Goal: Entertainment & Leisure: Consume media (video, audio)

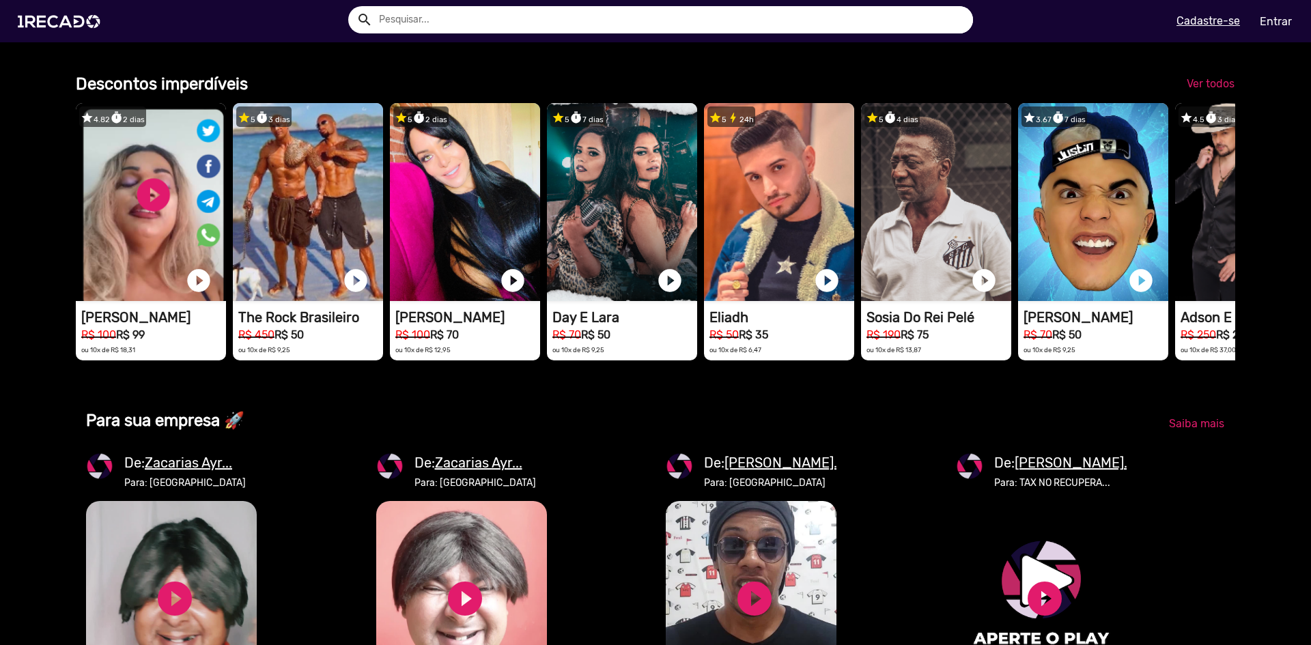
scroll to position [0, 1301]
click at [1190, 90] on span "Ver todos" at bounding box center [1211, 83] width 48 height 13
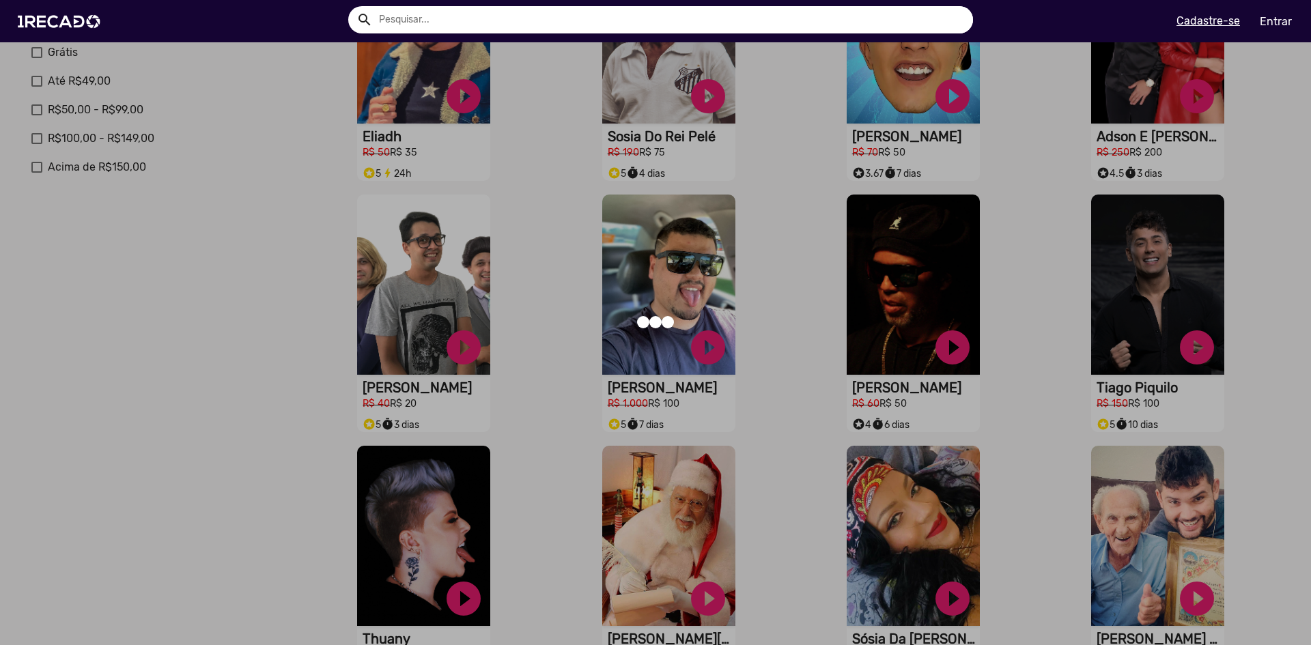
scroll to position [486, 0]
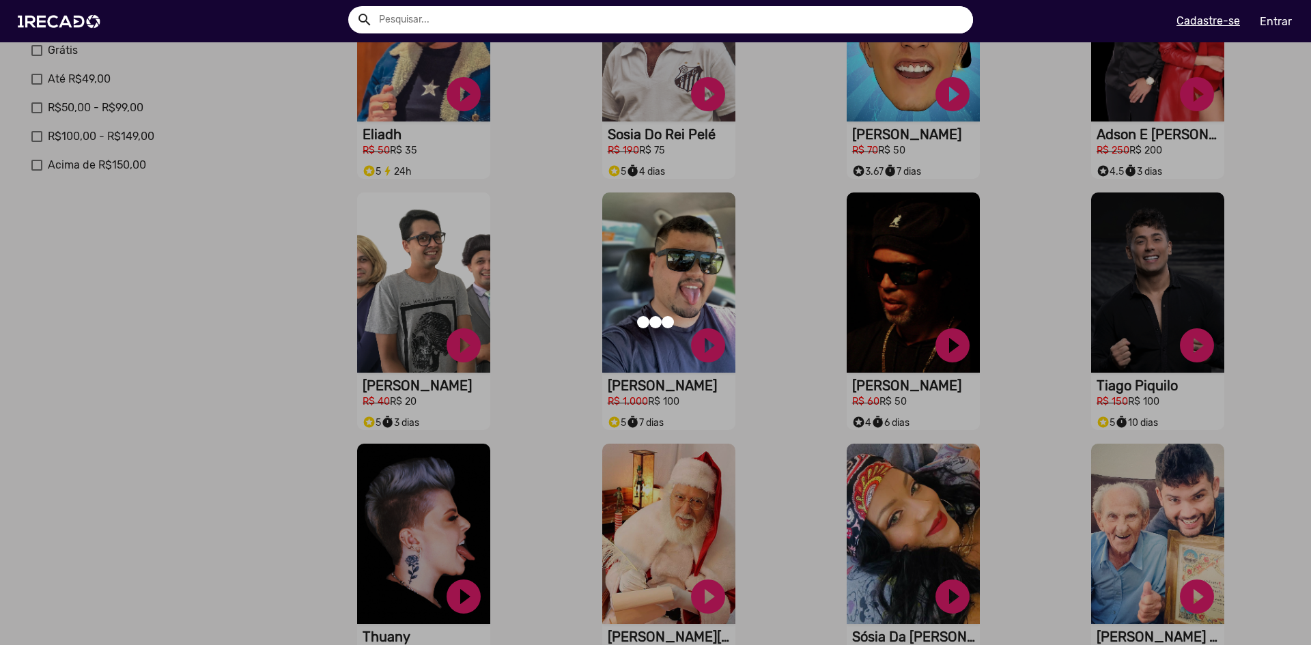
click at [952, 364] on div at bounding box center [655, 322] width 1311 height 645
drag, startPoint x: 947, startPoint y: 366, endPoint x: 982, endPoint y: 244, distance: 126.9
click at [1037, 215] on div at bounding box center [655, 322] width 1311 height 645
click at [885, 279] on div at bounding box center [655, 322] width 1311 height 645
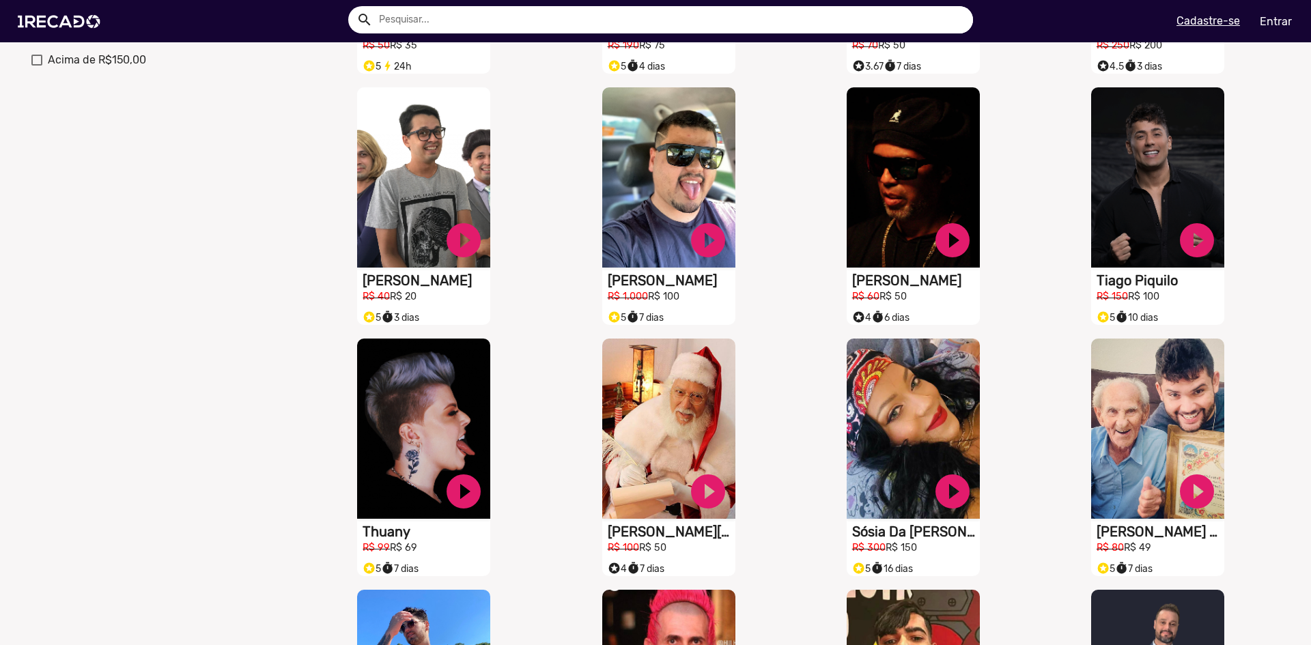
scroll to position [557, 0]
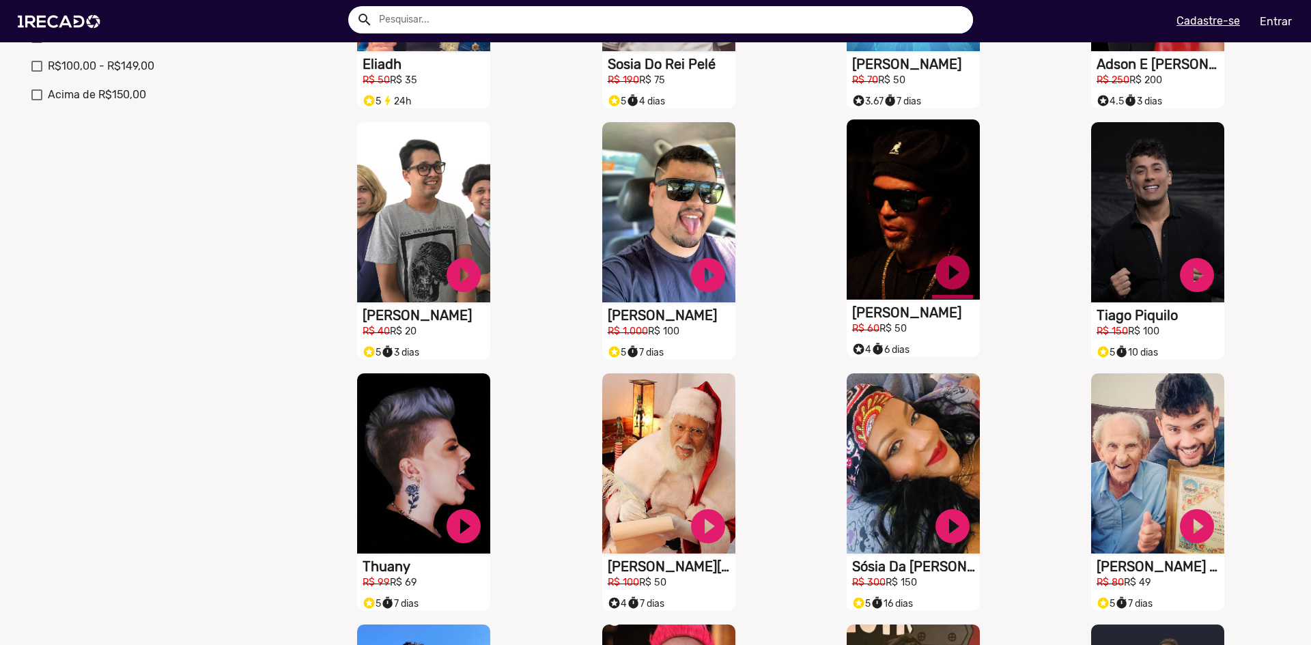
click at [956, 290] on link "play_circle_filled" at bounding box center [952, 272] width 41 height 41
click at [920, 292] on video "S1RECADO vídeos dedicados para fãs e empresas" at bounding box center [913, 210] width 133 height 180
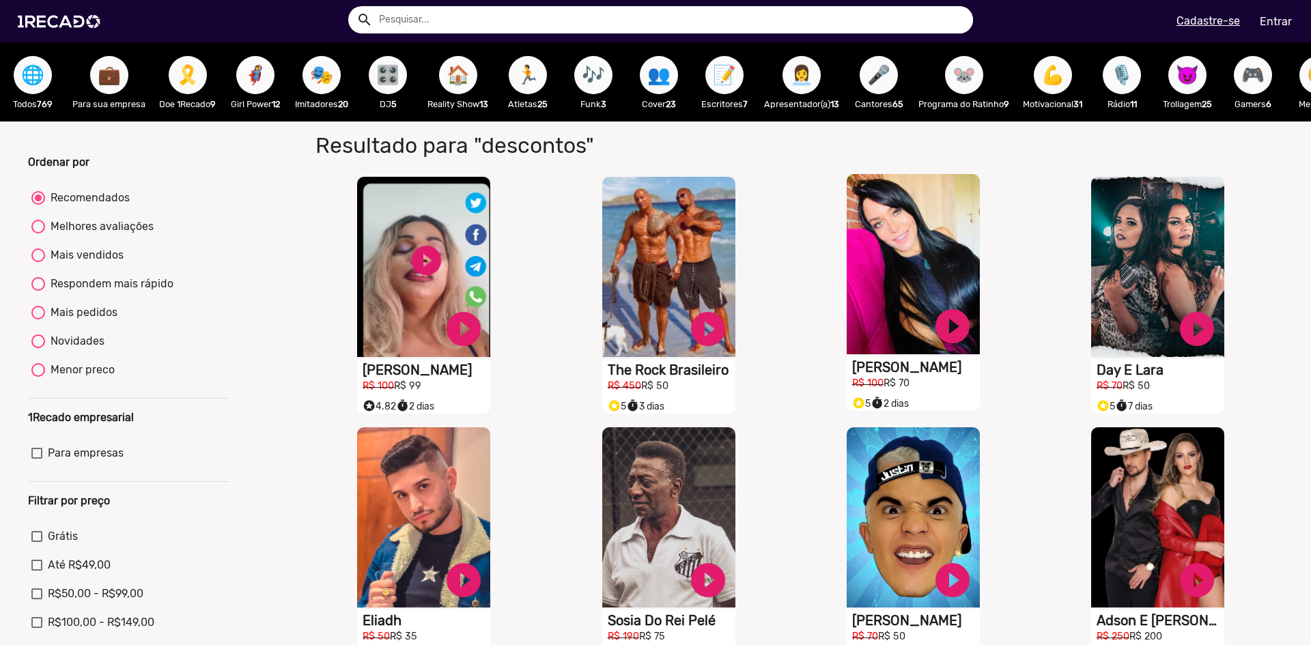
click at [894, 283] on video "S1RECADO vídeos dedicados para fãs e empresas" at bounding box center [913, 264] width 133 height 180
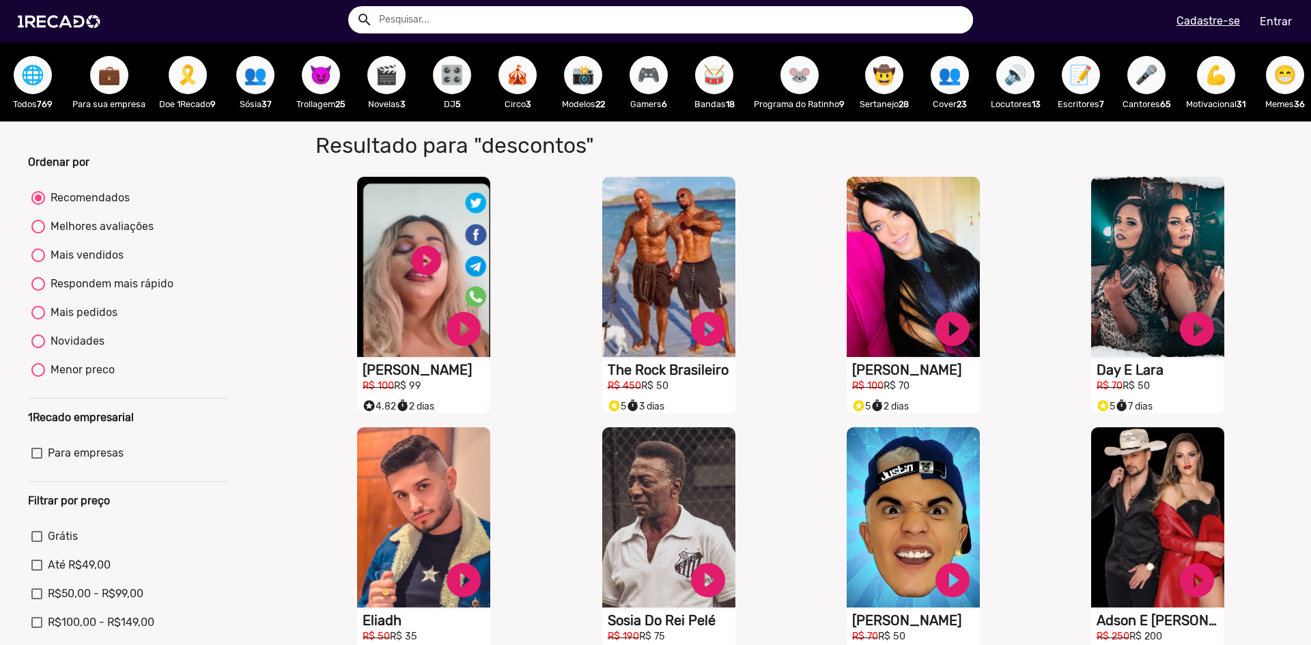
click at [644, 87] on span "🎮" at bounding box center [648, 75] width 23 height 38
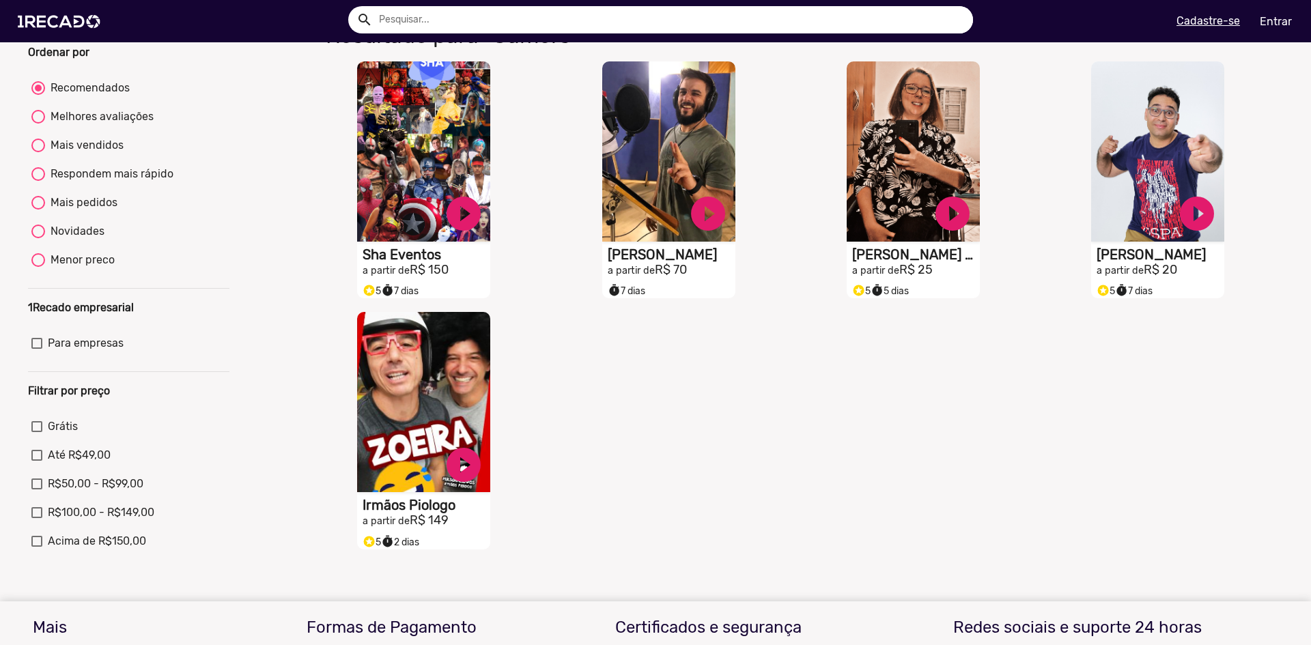
scroll to position [137, 0]
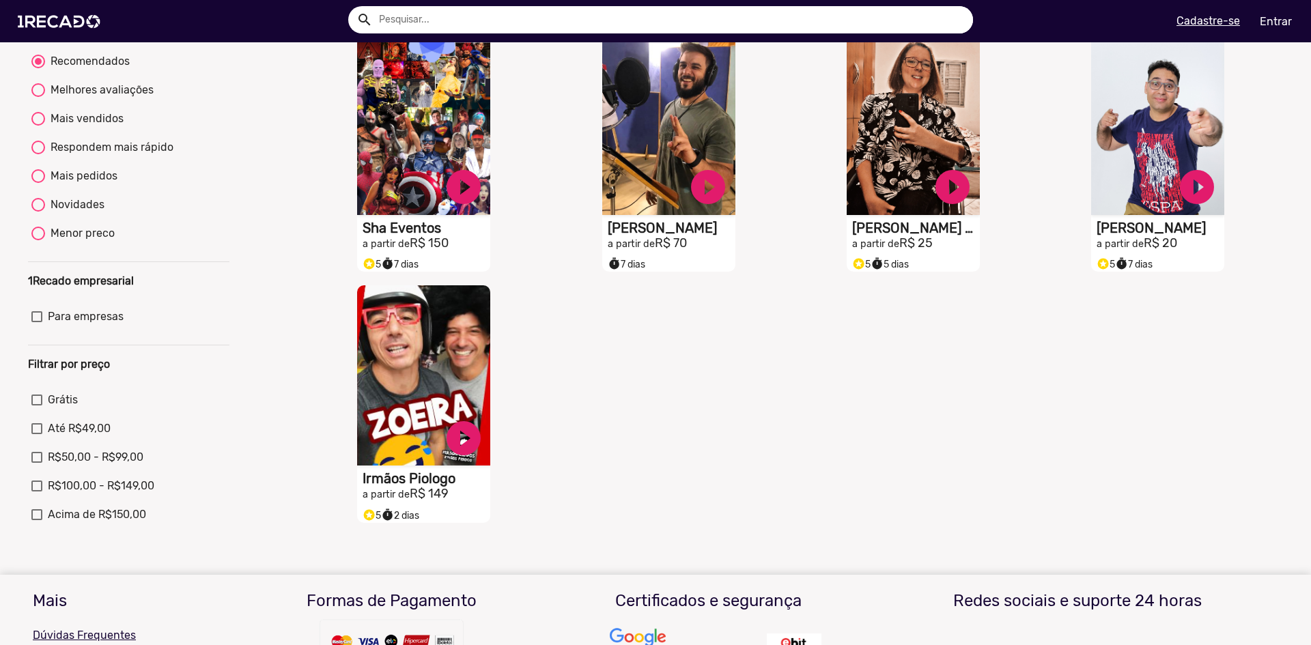
drag, startPoint x: 415, startPoint y: 316, endPoint x: 664, endPoint y: 288, distance: 250.3
click at [664, 279] on div "S1RECADO vídeos dedicados para fãs e empresas play_circle_filled [PERSON_NAME] …" at bounding box center [672, 153] width 245 height 251
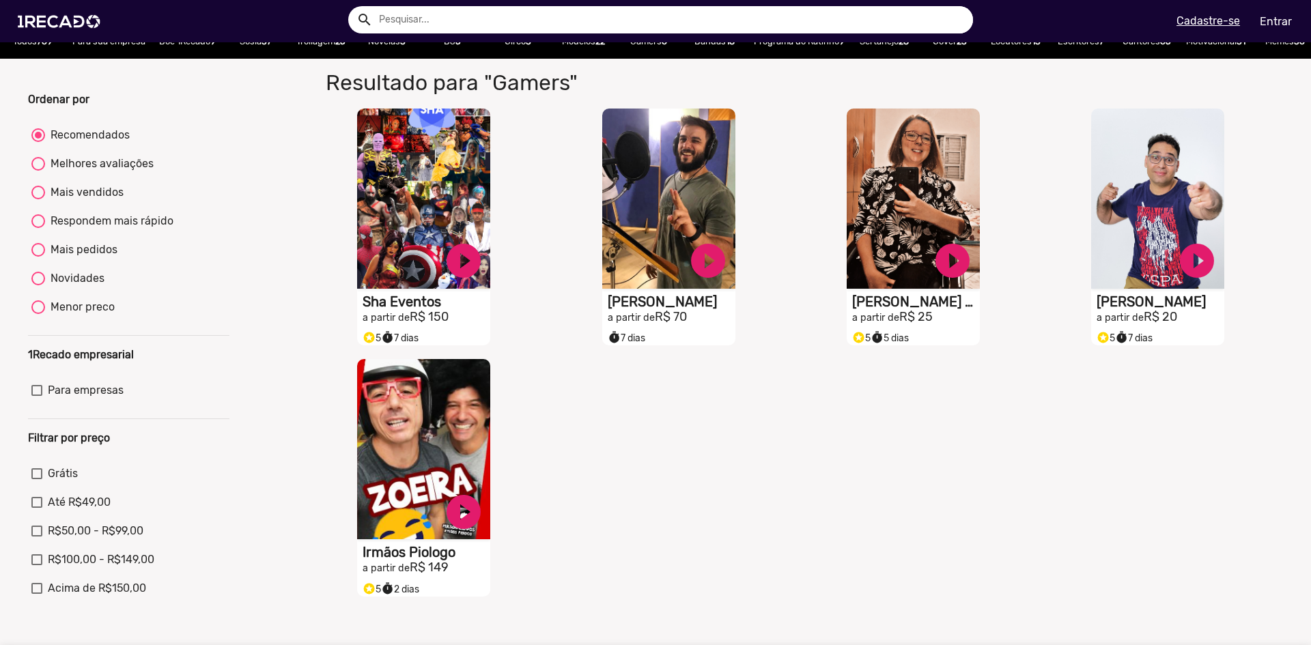
scroll to position [0, 0]
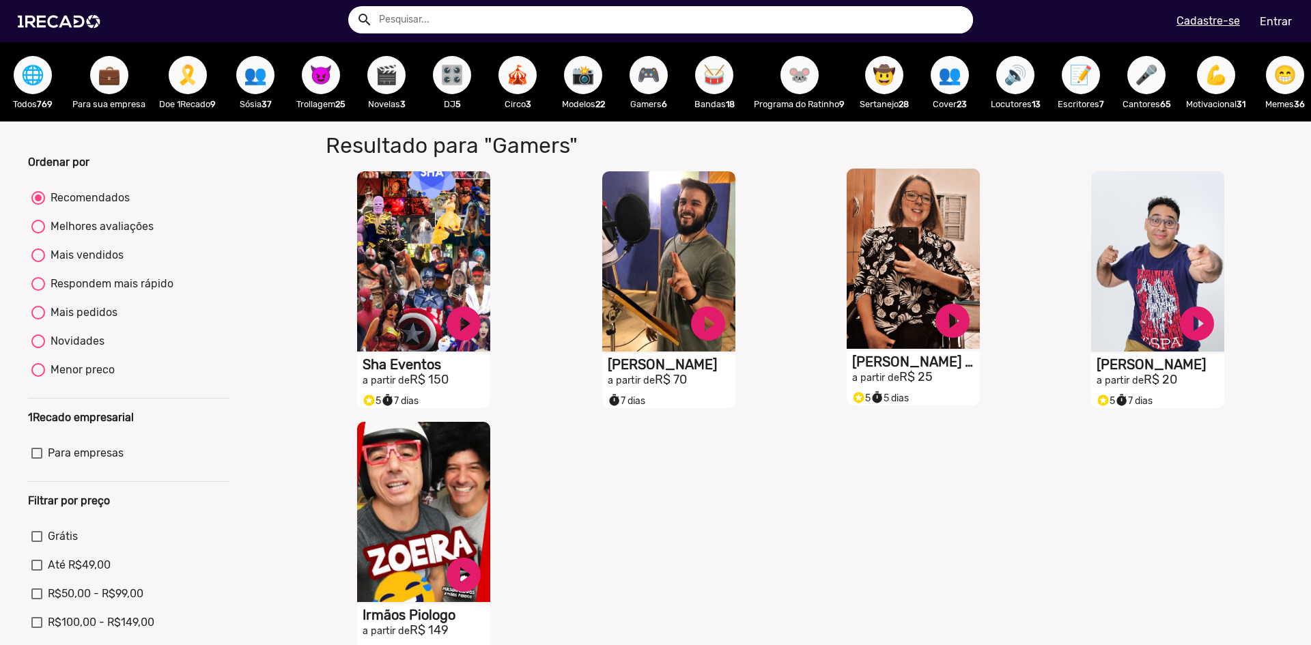
click at [883, 205] on video "S1RECADO vídeos dedicados para fãs e empresas" at bounding box center [913, 259] width 133 height 180
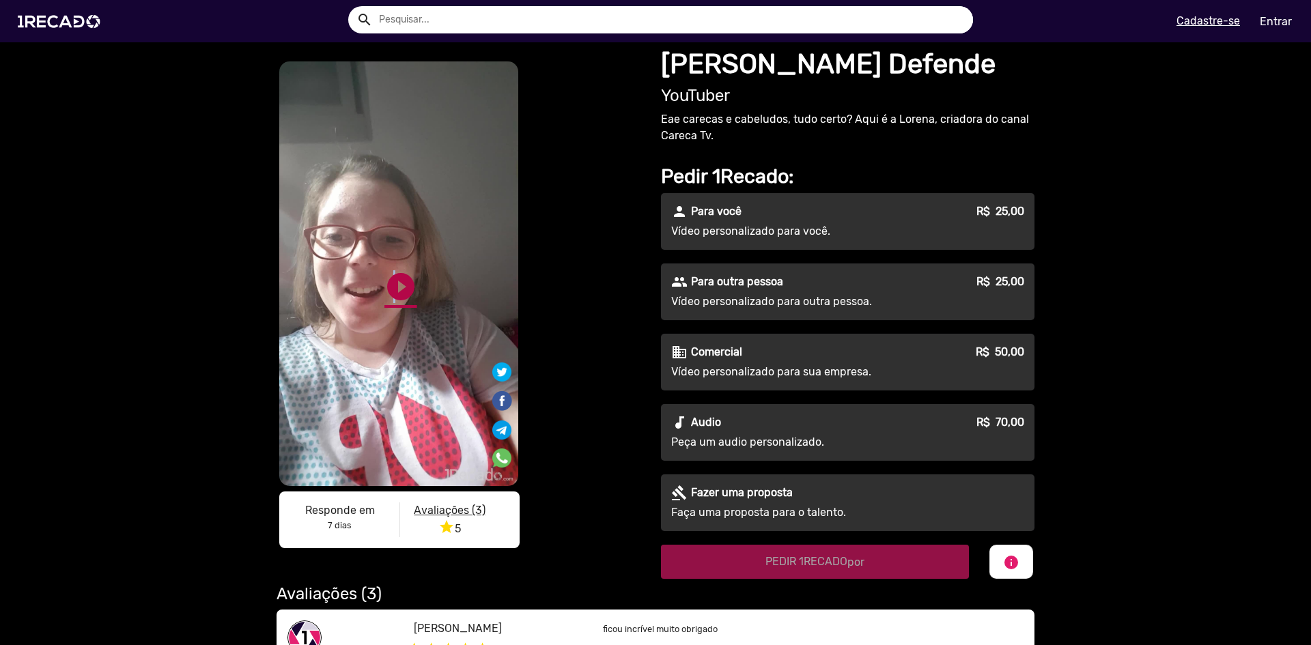
click at [387, 290] on link "play_circle_filled" at bounding box center [401, 286] width 33 height 33
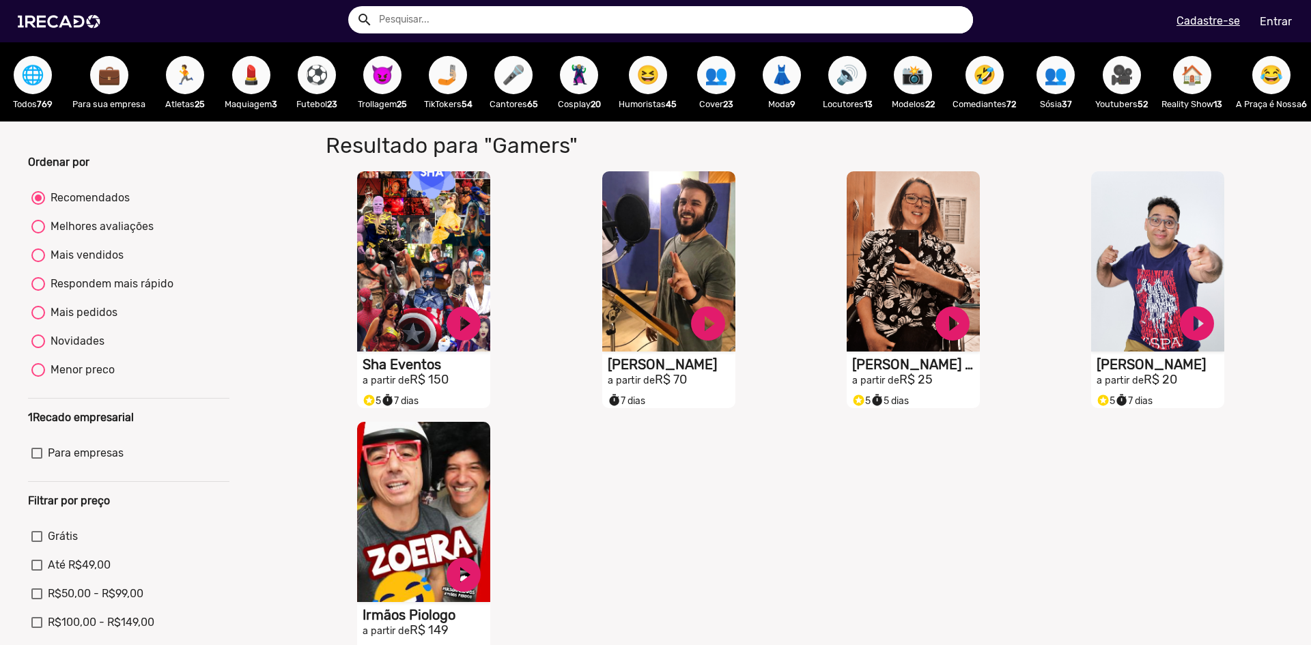
click at [504, 77] on span "🎤" at bounding box center [513, 75] width 23 height 38
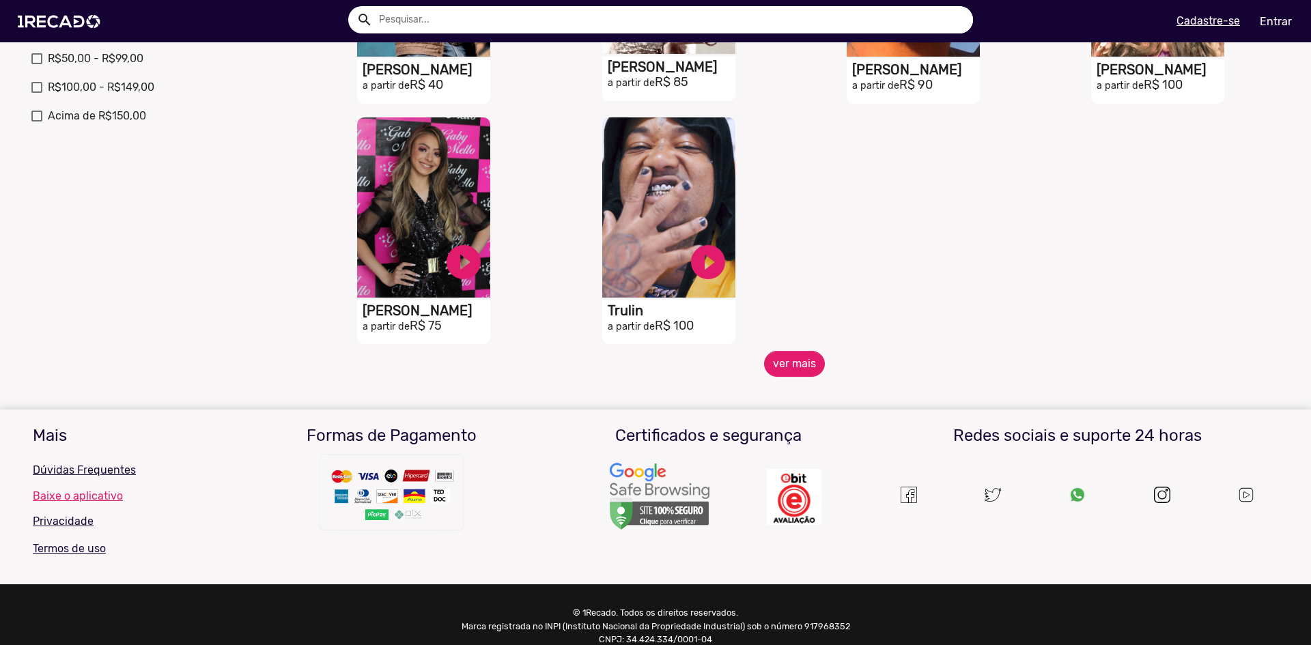
scroll to position [546, 0]
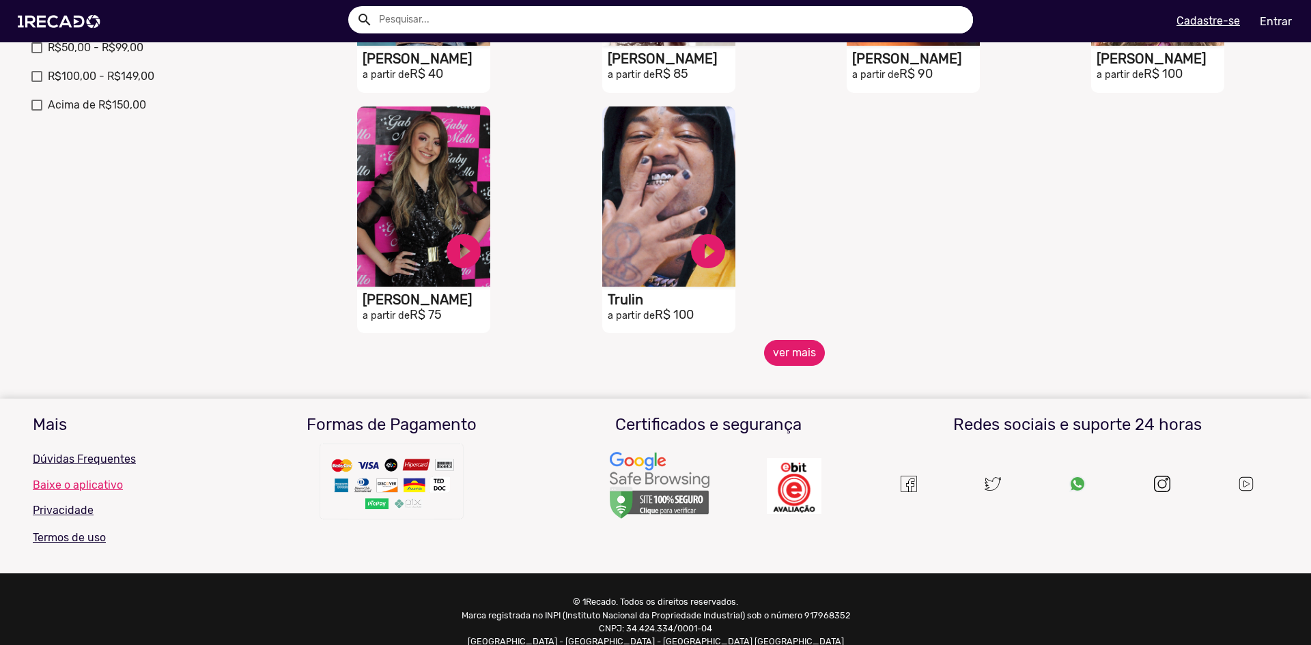
click at [787, 362] on button "ver mais" at bounding box center [794, 353] width 61 height 26
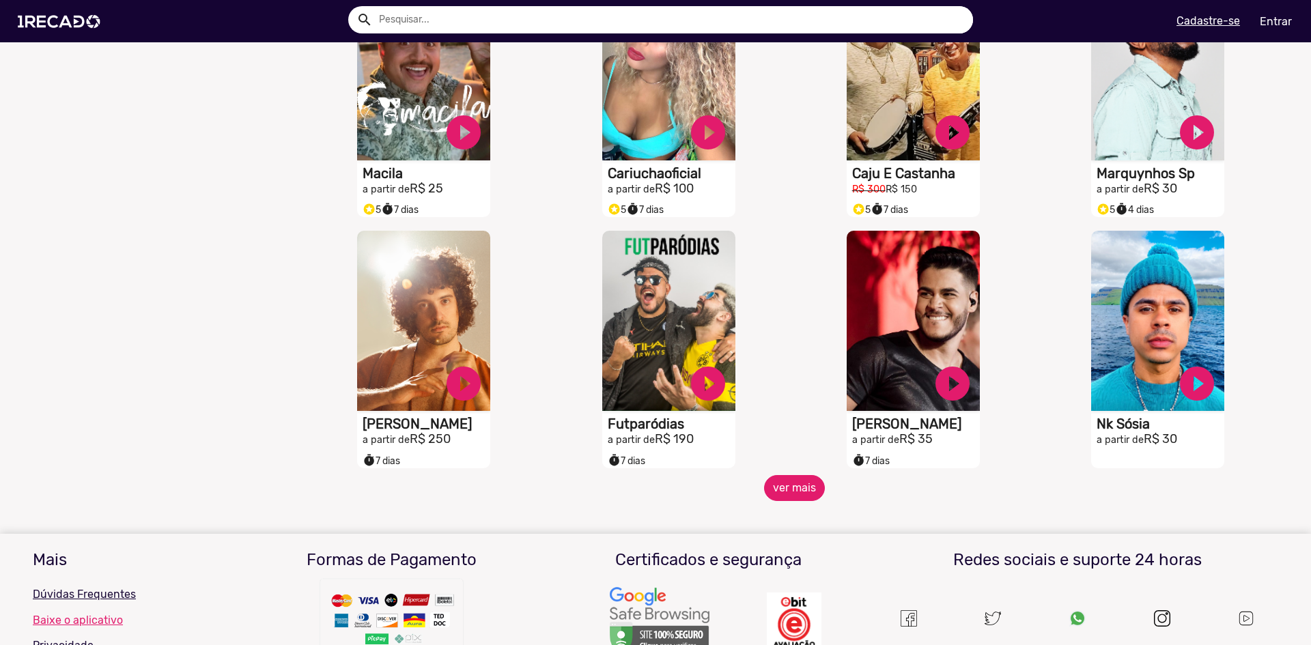
scroll to position [1025, 0]
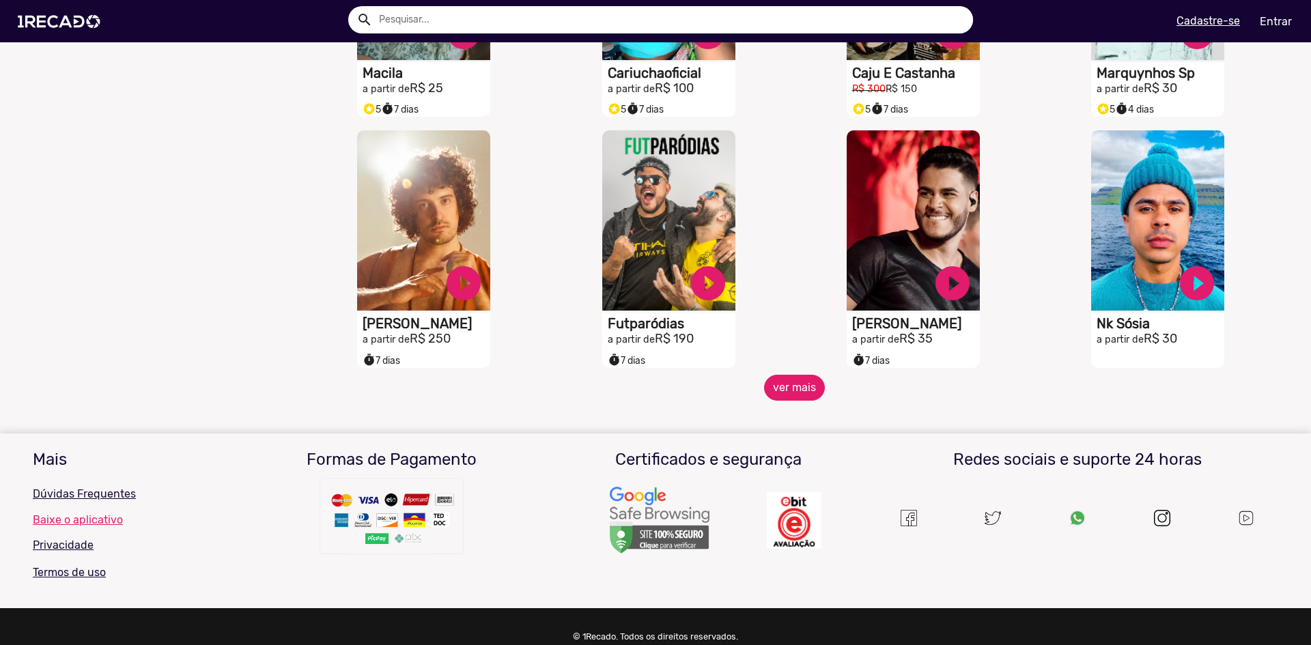
click at [794, 398] on button "ver mais" at bounding box center [794, 388] width 61 height 26
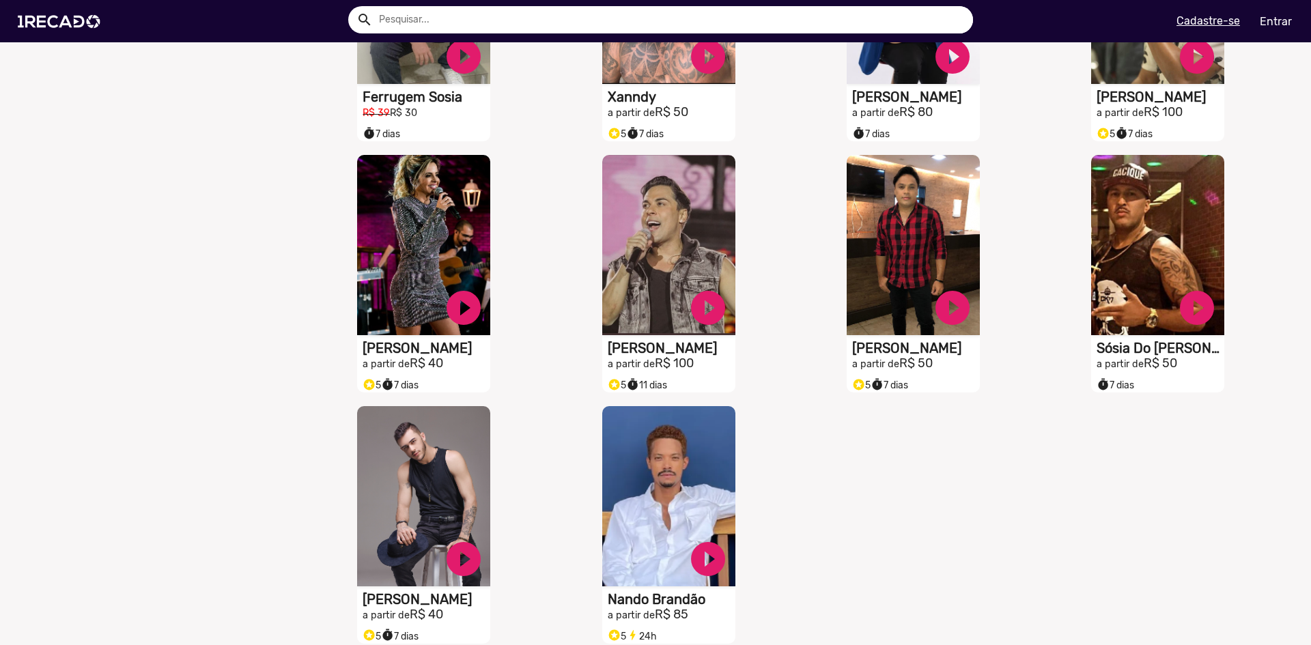
scroll to position [1844, 0]
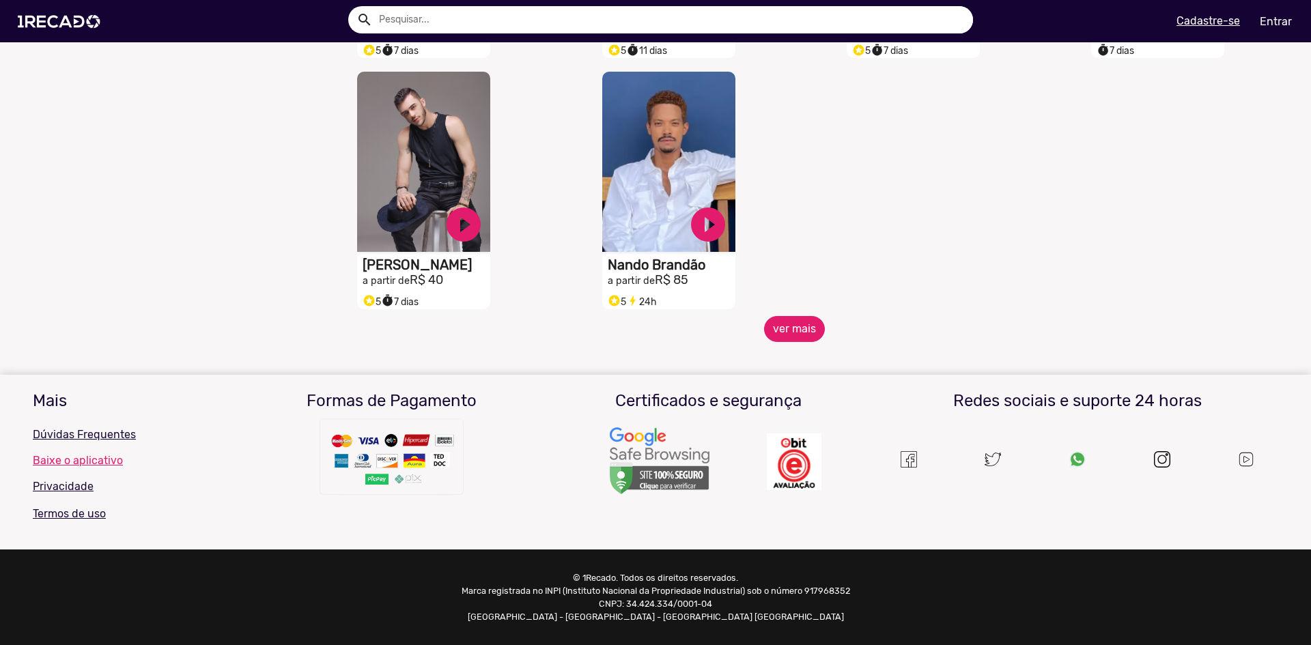
click at [786, 333] on button "ver mais" at bounding box center [794, 329] width 61 height 26
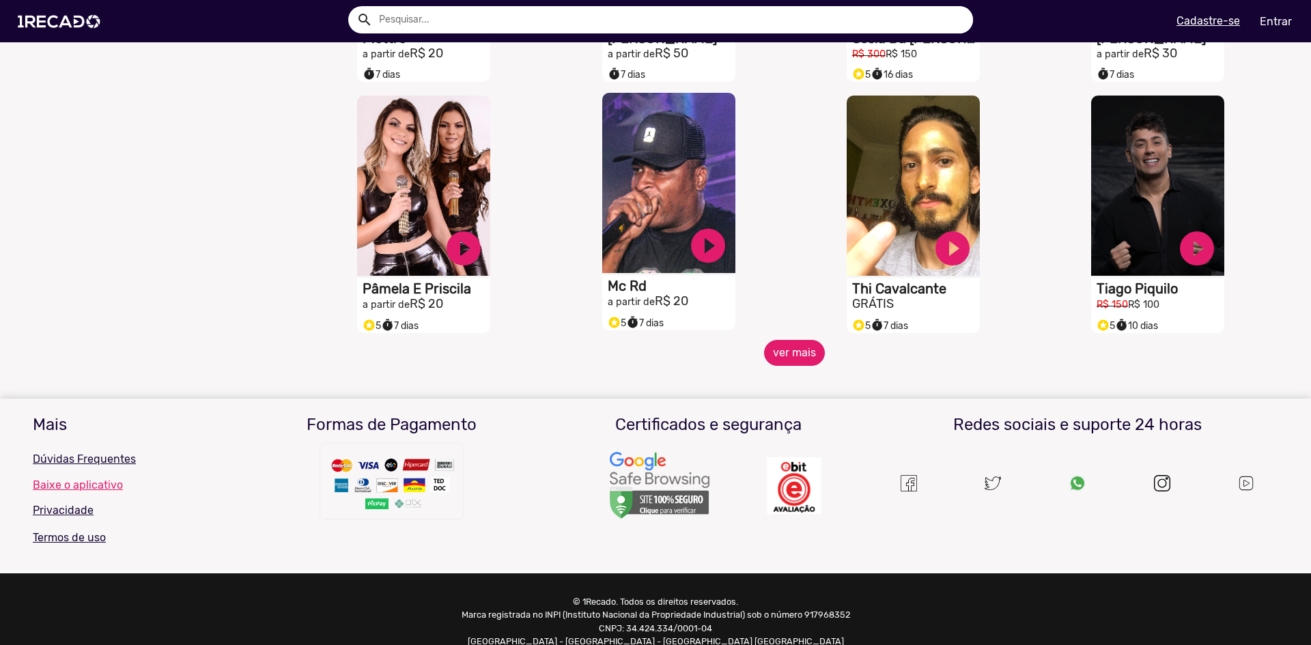
scroll to position [2350, 0]
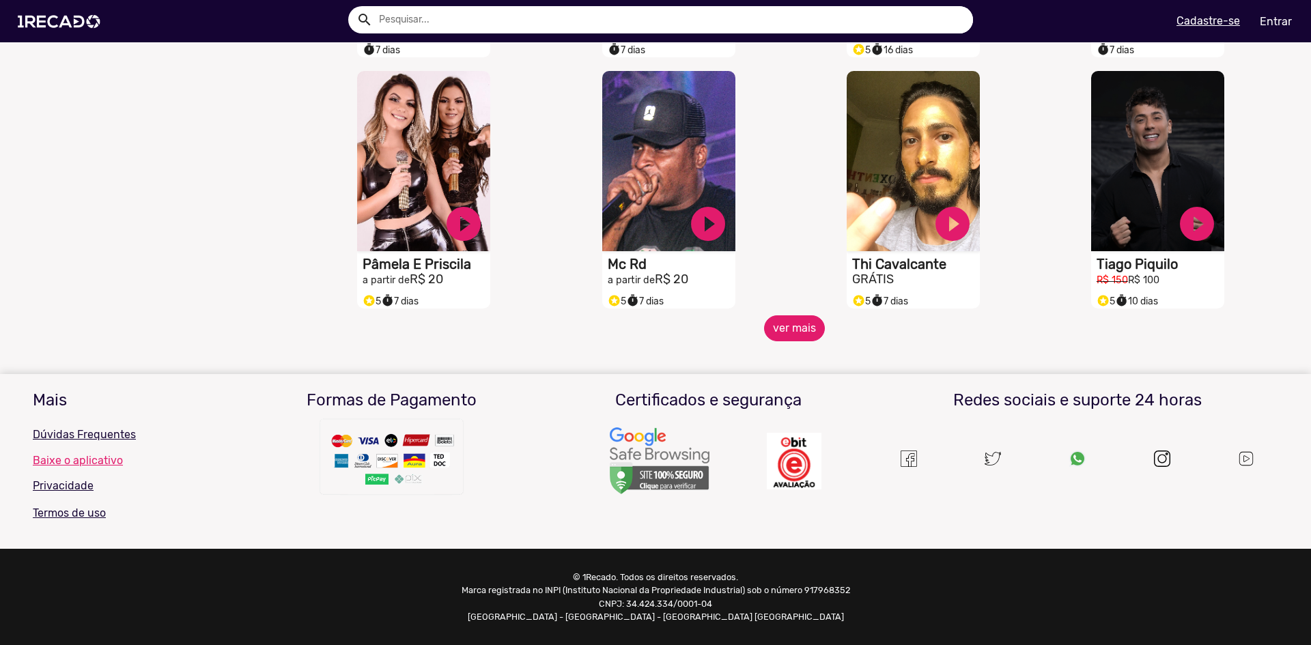
click at [795, 323] on button "ver mais" at bounding box center [794, 329] width 61 height 26
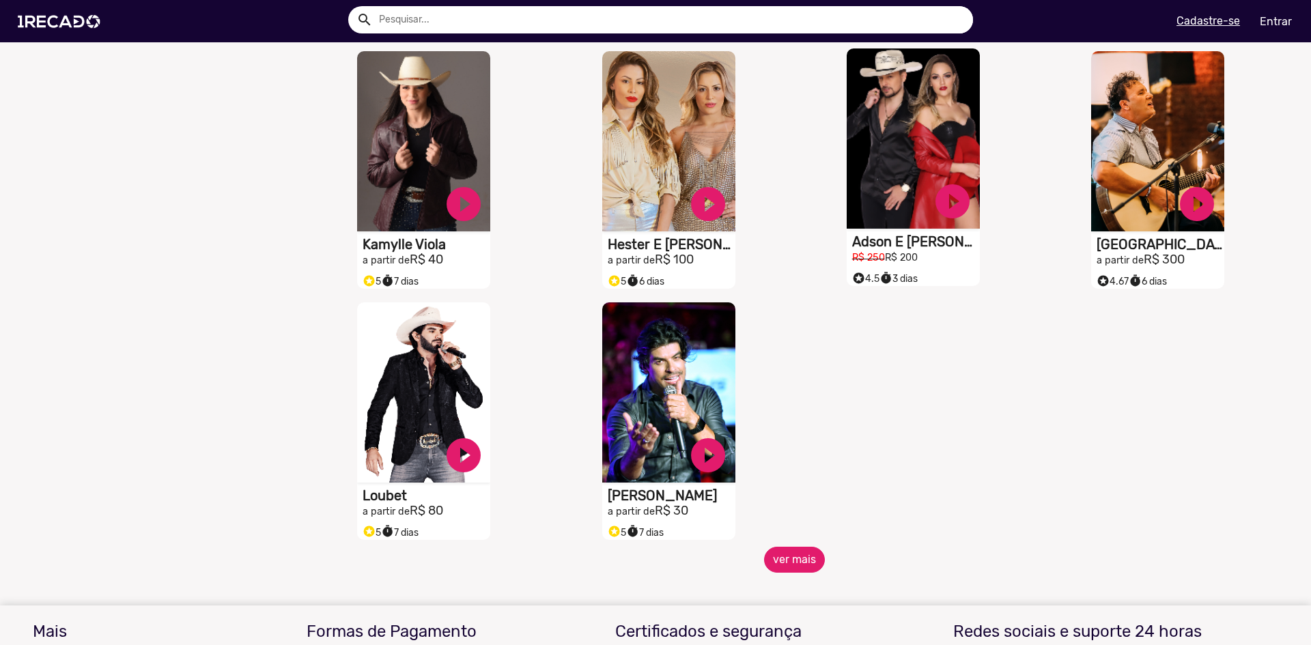
scroll to position [2897, 0]
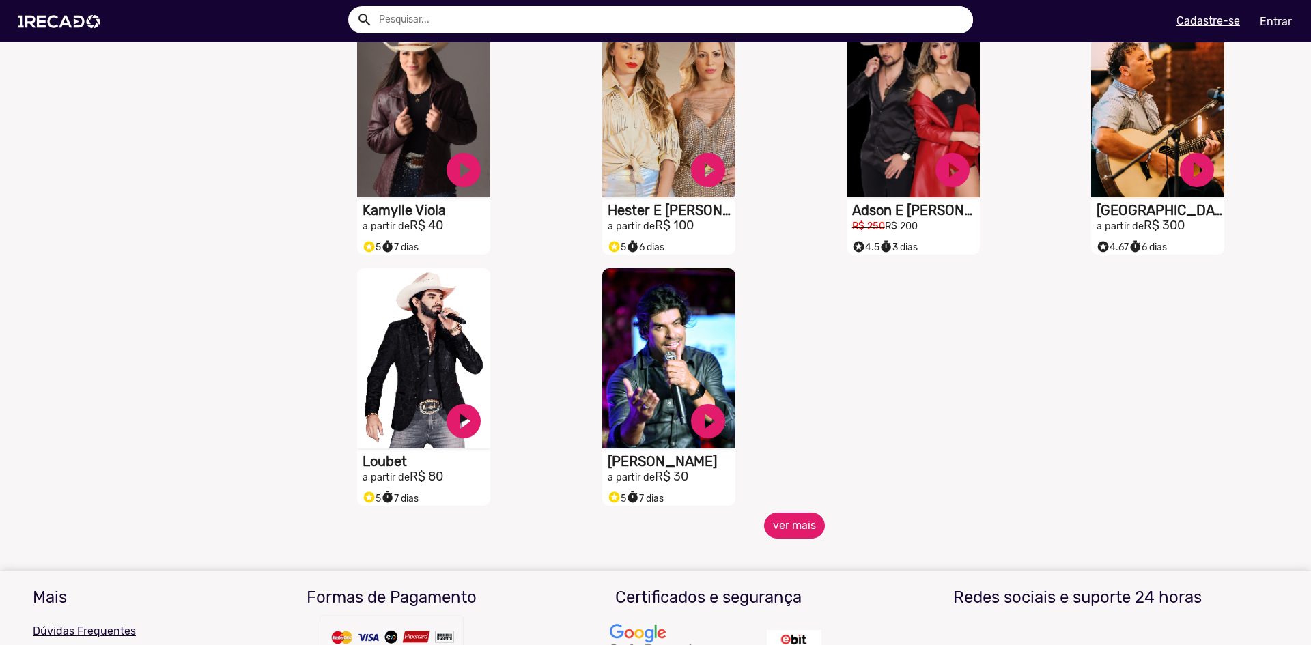
click at [793, 533] on button "ver mais" at bounding box center [794, 526] width 61 height 26
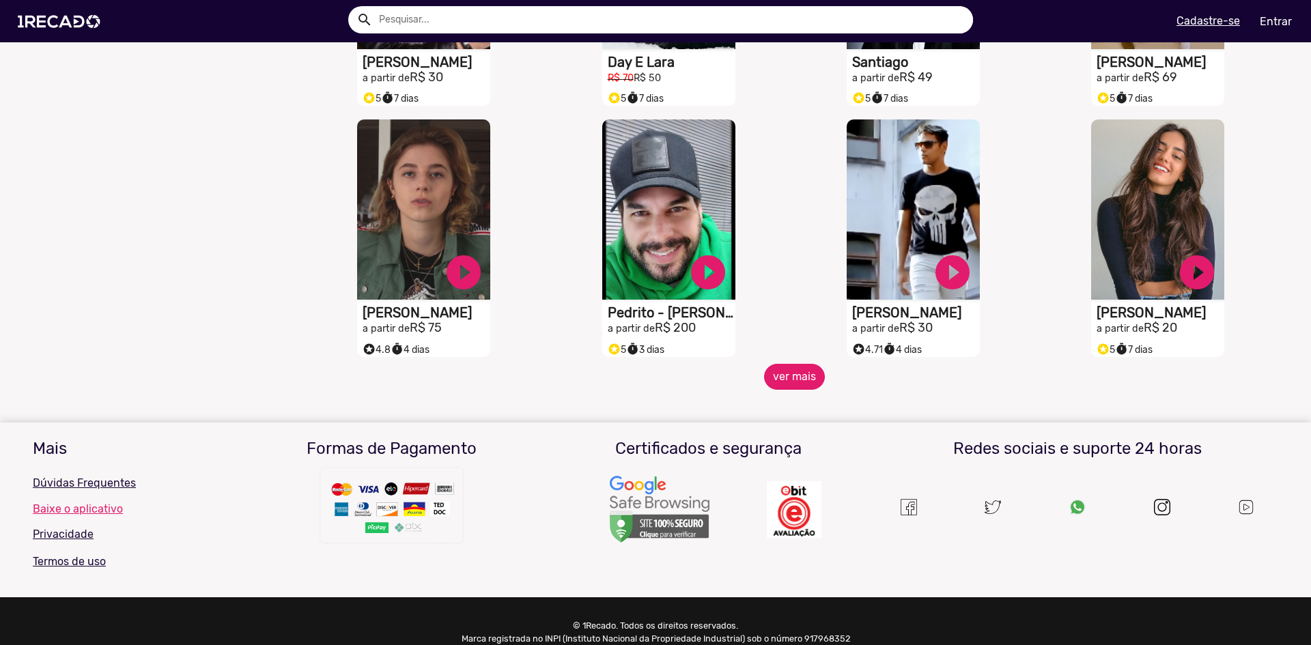
scroll to position [3580, 0]
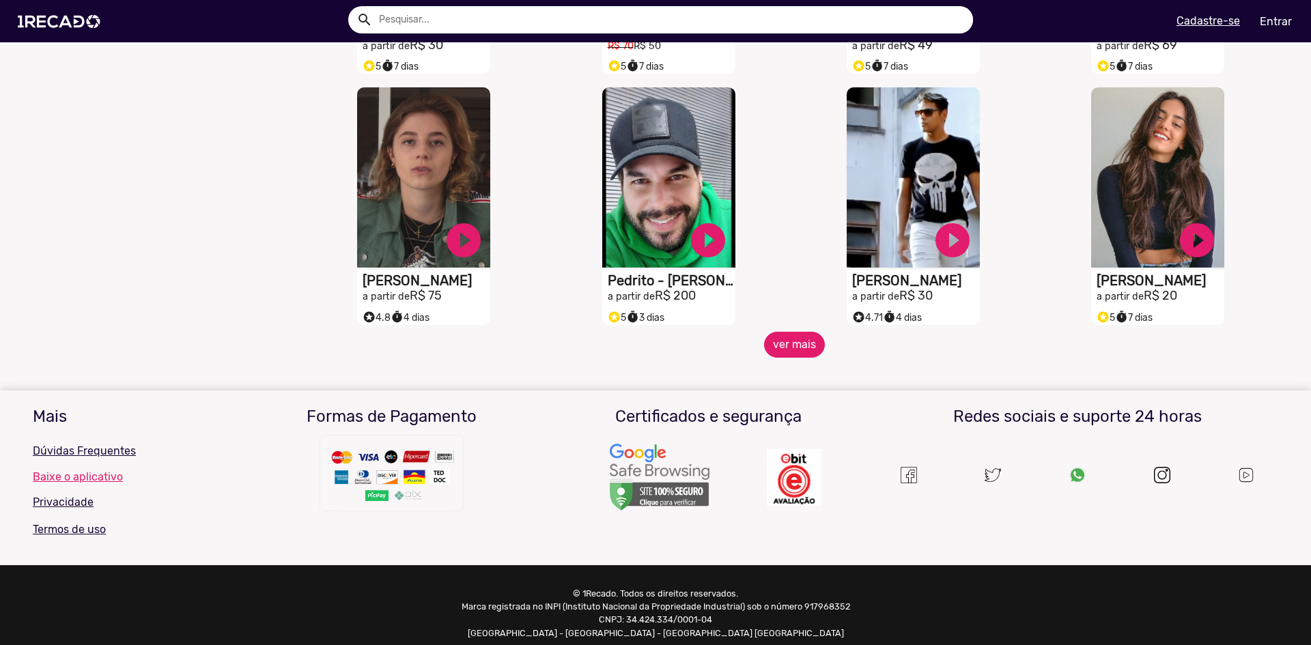
click at [788, 358] on button "ver mais" at bounding box center [794, 345] width 61 height 26
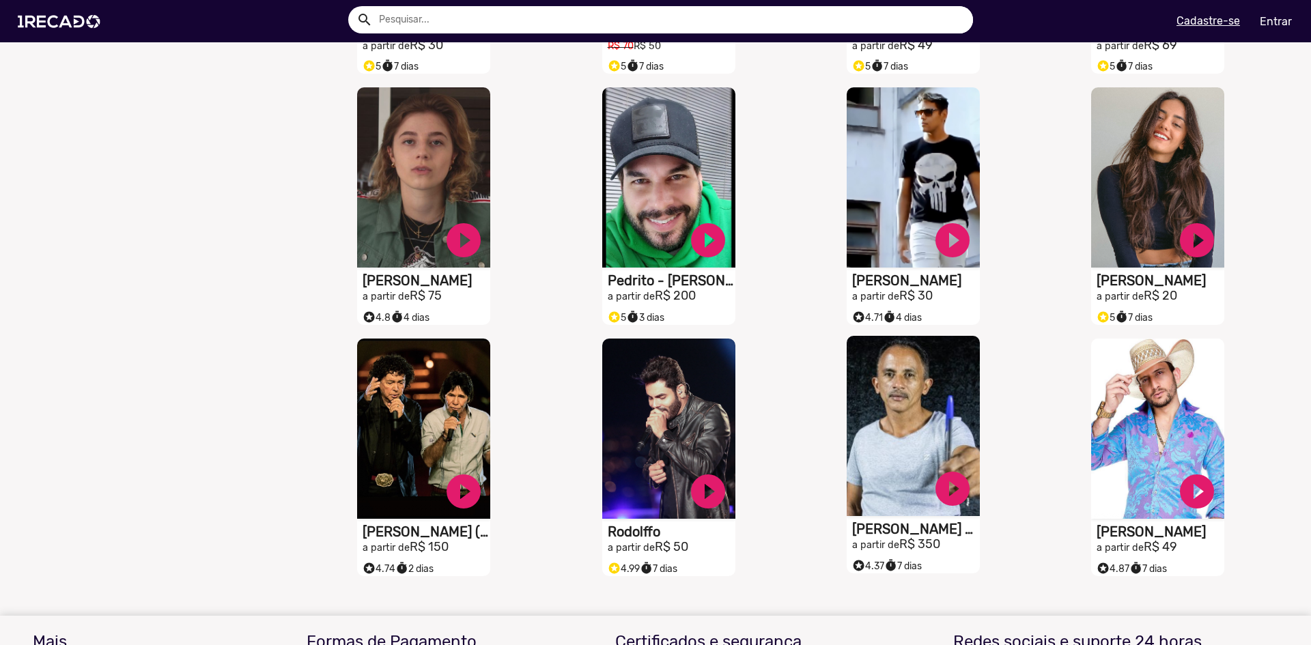
click at [940, 458] on video "S1RECADO vídeos dedicados para fãs e empresas" at bounding box center [913, 426] width 133 height 180
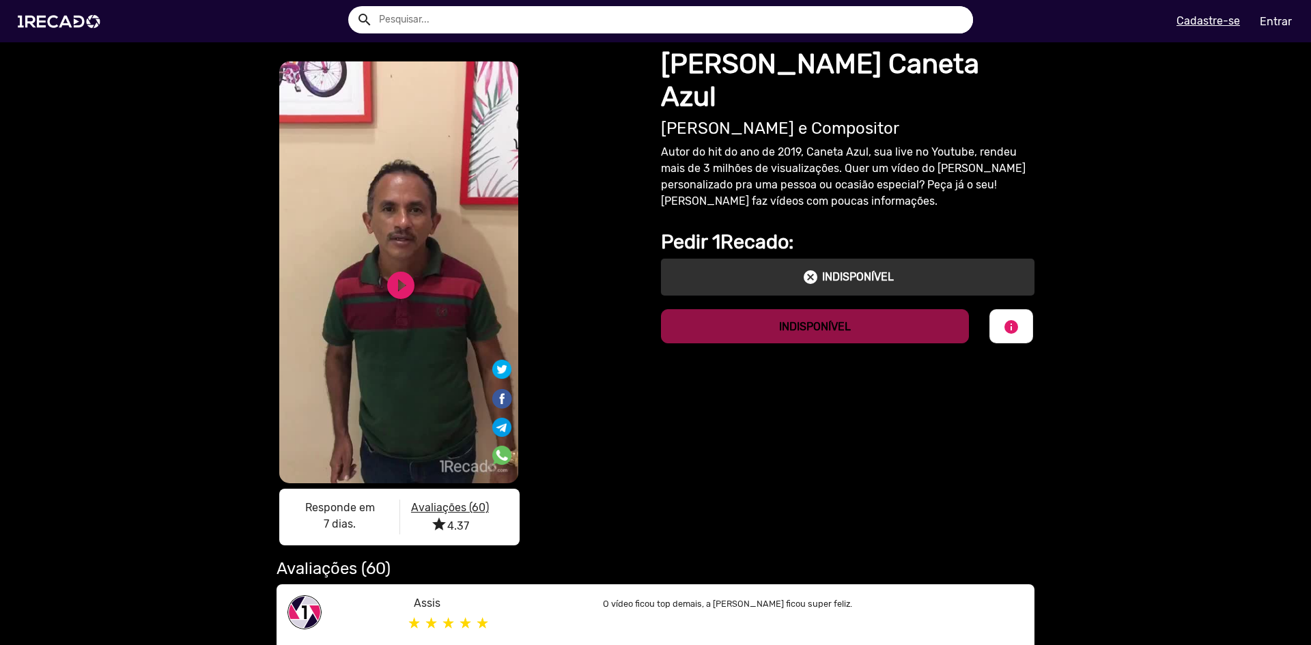
drag, startPoint x: 327, startPoint y: 301, endPoint x: 320, endPoint y: 294, distance: 10.6
click at [320, 294] on video "S1RECADO vídeos dedicados para fãs e empresas" at bounding box center [398, 272] width 239 height 422
click at [423, 292] on video "S1RECADO vídeos dedicados para fãs e empresas" at bounding box center [398, 272] width 239 height 422
click at [406, 292] on link "play_circle_filled" at bounding box center [401, 285] width 33 height 33
click at [417, 355] on video "S1RECADO vídeos dedicados para fãs e empresas" at bounding box center [398, 272] width 239 height 422
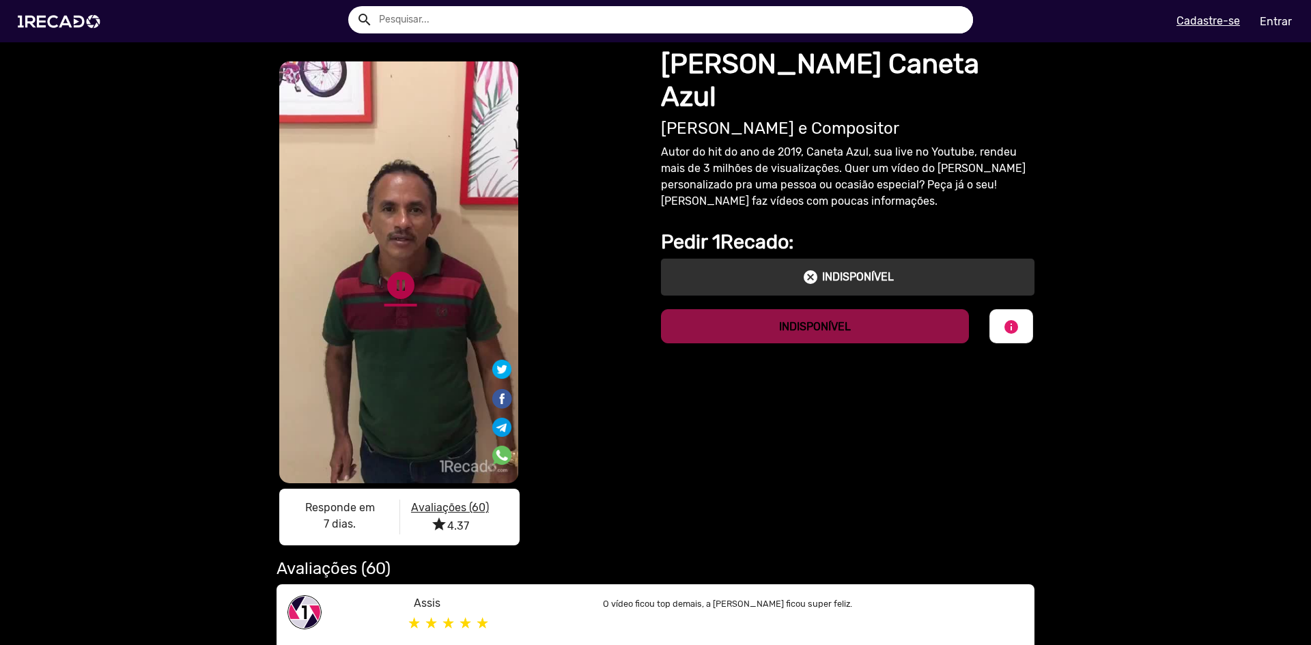
click at [389, 293] on link "pause_circle" at bounding box center [401, 285] width 33 height 33
click at [389, 293] on link "play_circle_filled" at bounding box center [401, 285] width 33 height 33
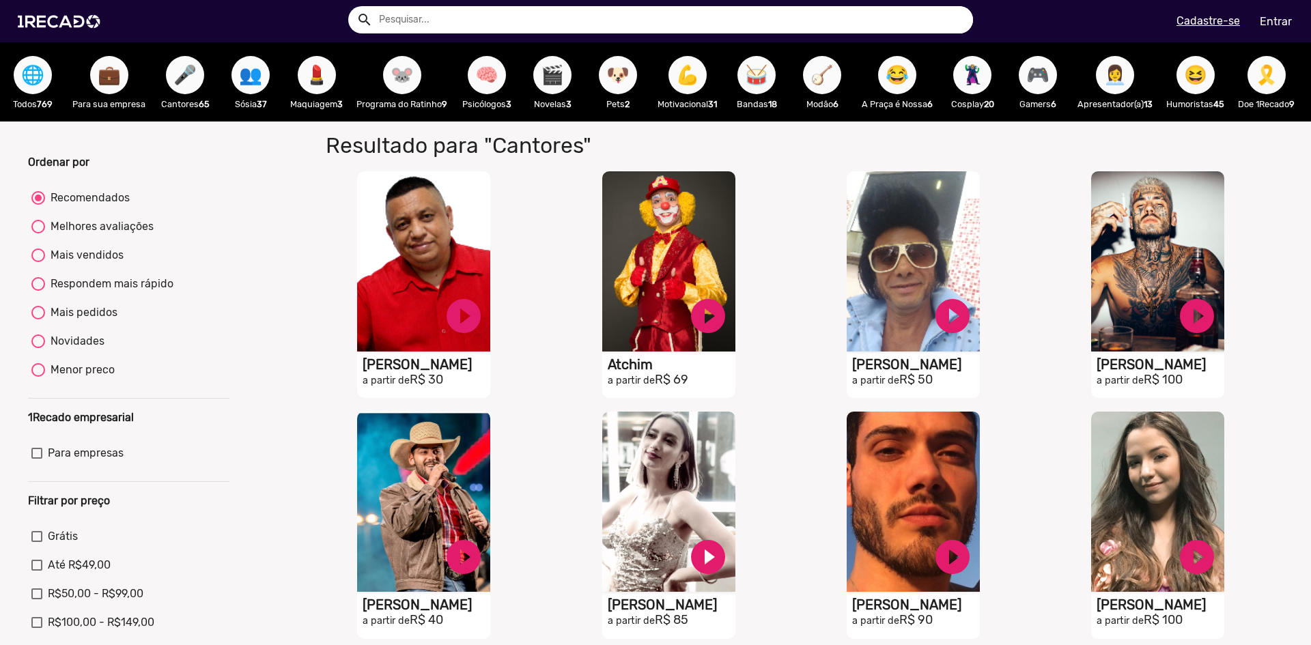
click at [41, 79] on span "🌐" at bounding box center [32, 75] width 23 height 38
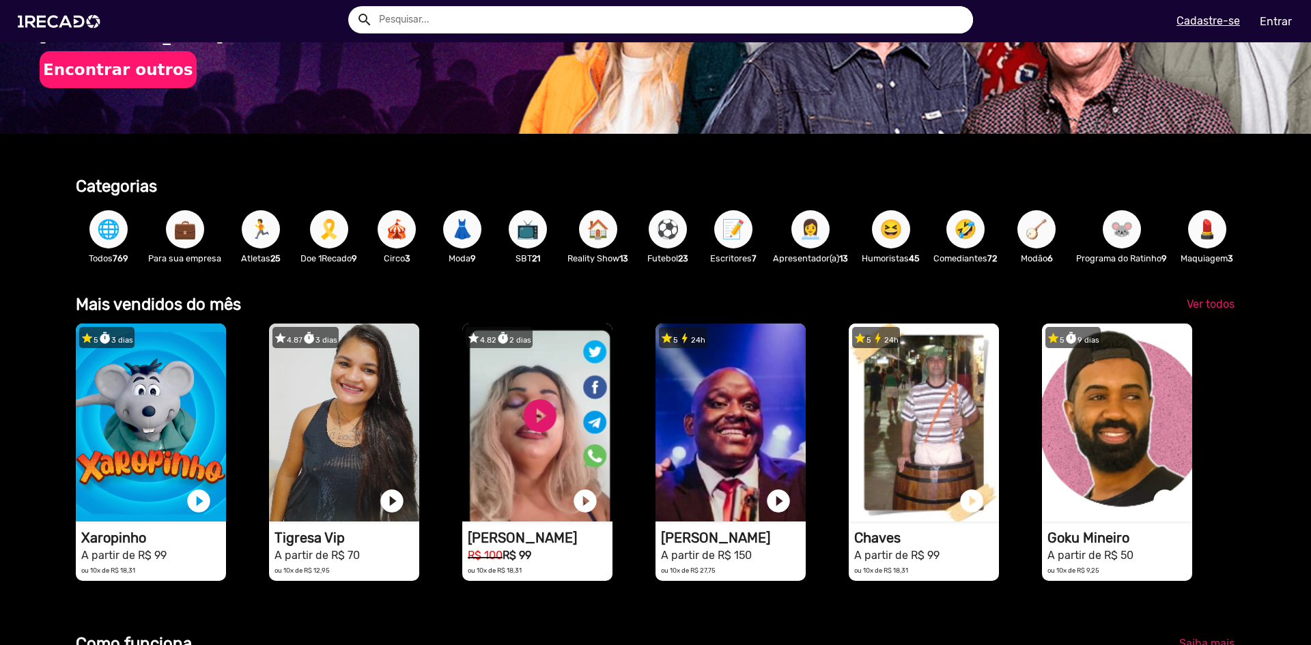
scroll to position [273, 0]
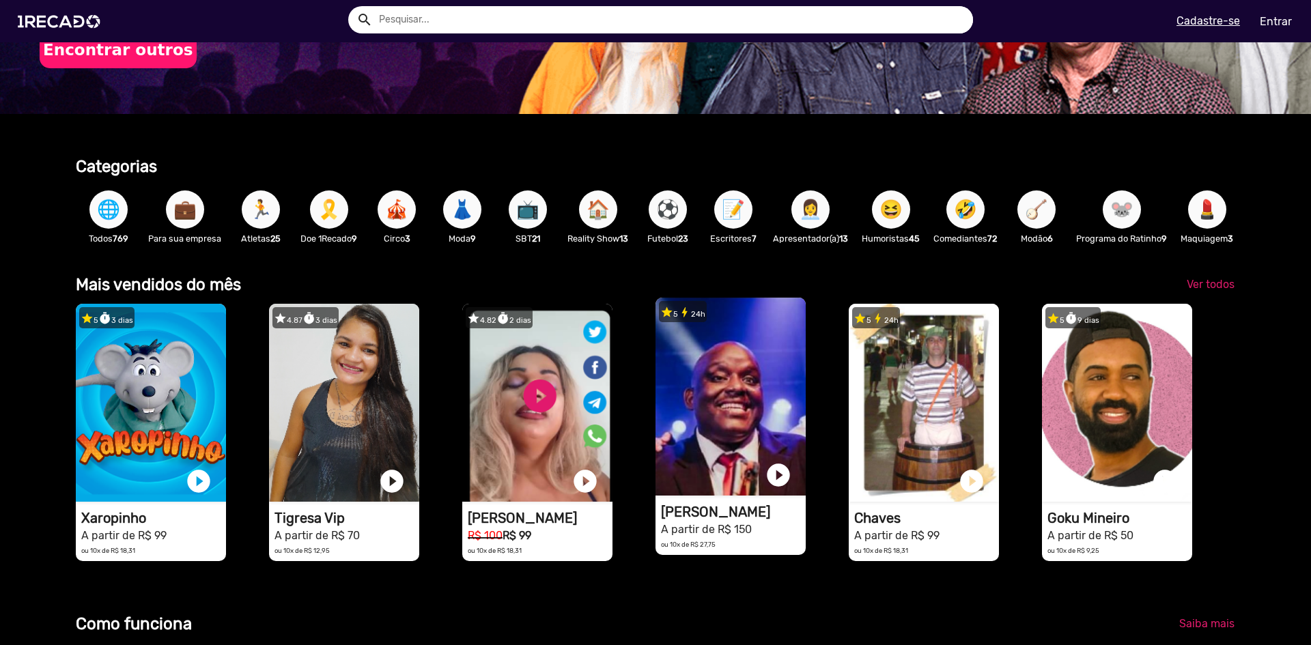
click at [700, 475] on video "1RECADO vídeos dedicados para fãs e empresas" at bounding box center [731, 397] width 150 height 198
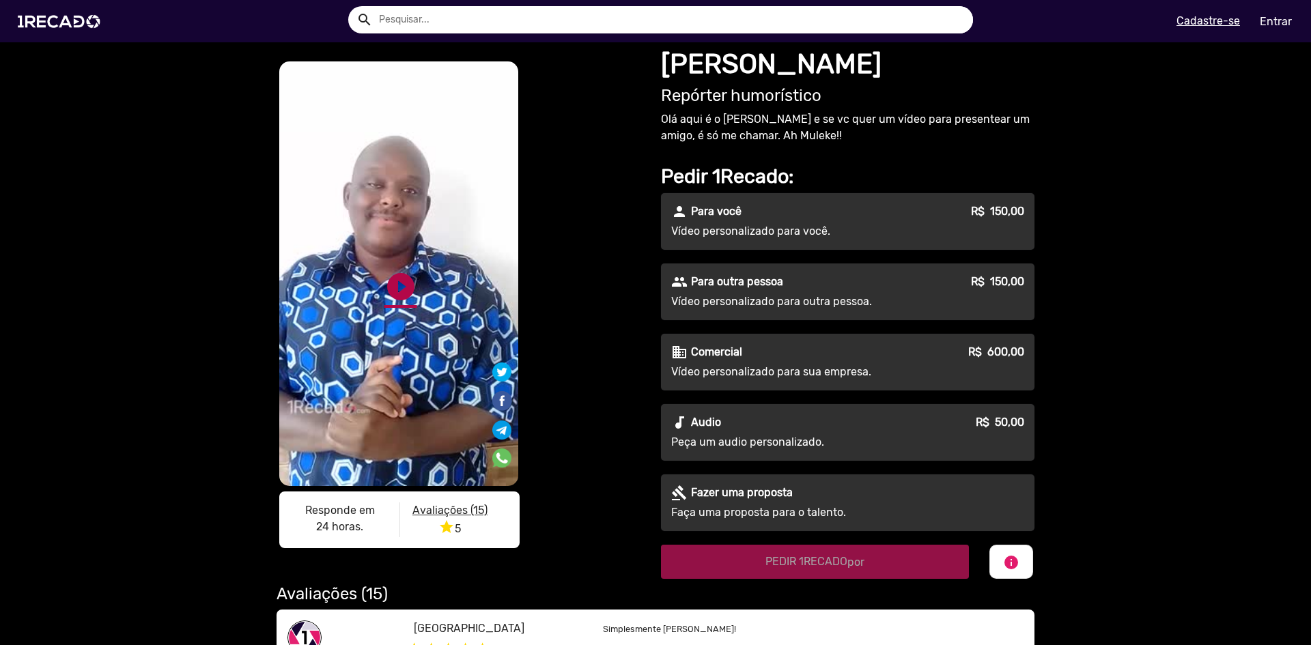
click at [394, 287] on link "play_circle_filled" at bounding box center [401, 286] width 33 height 33
click at [391, 284] on link "pause_circle" at bounding box center [401, 286] width 33 height 33
